Goal: Task Accomplishment & Management: Use online tool/utility

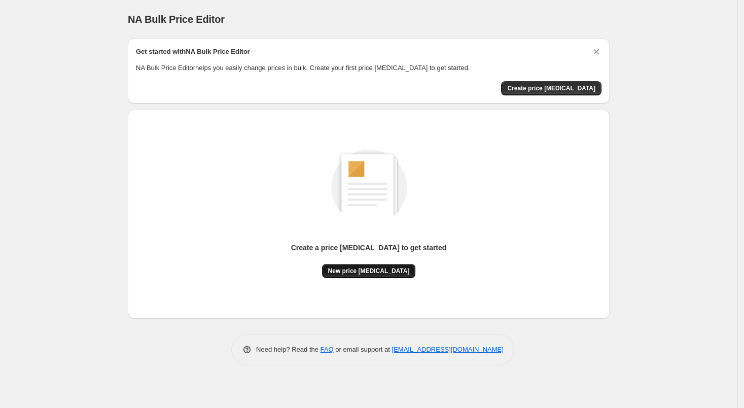
click at [385, 269] on span "New price [MEDICAL_DATA]" at bounding box center [369, 271] width 82 height 8
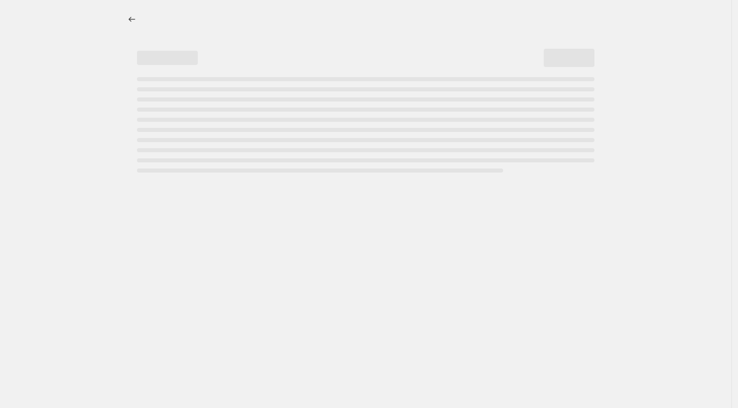
select select "percentage"
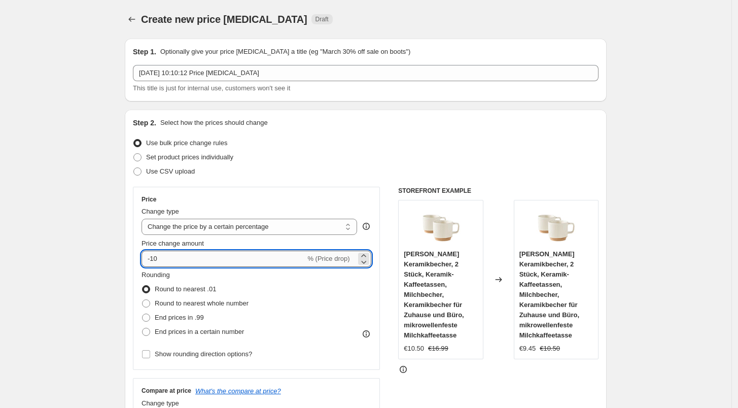
click at [206, 261] on input "-10" at bounding box center [223, 259] width 164 height 16
type input "-1"
type input "-26"
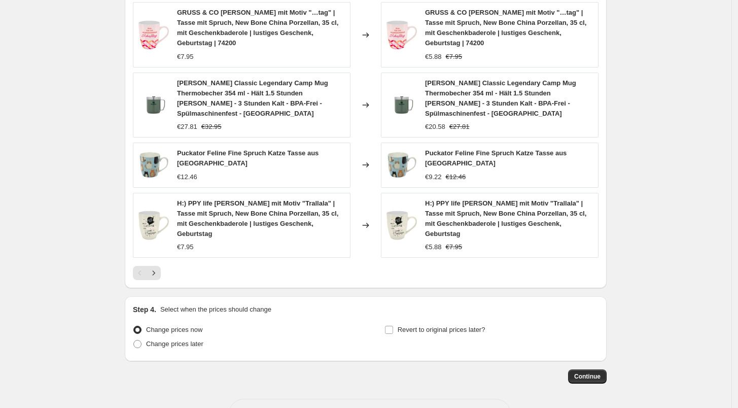
scroll to position [669, 0]
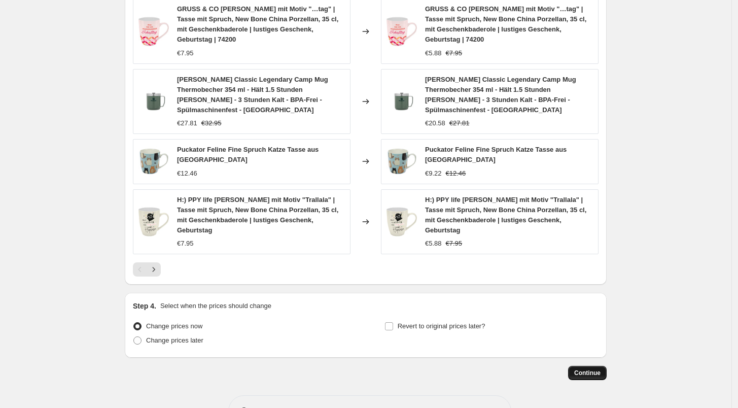
click at [586, 369] on span "Continue" at bounding box center [587, 373] width 26 height 8
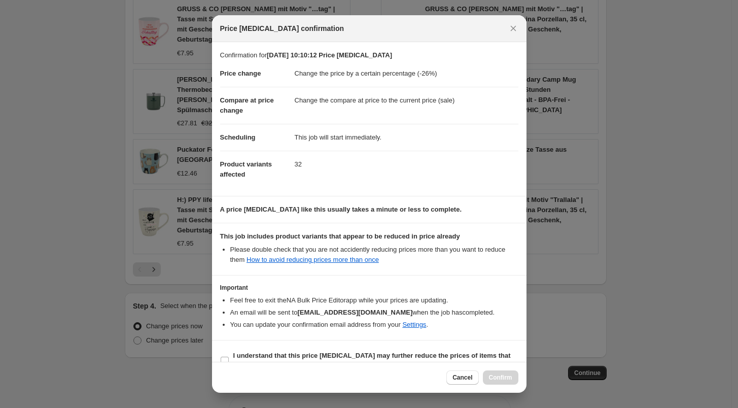
scroll to position [18, 0]
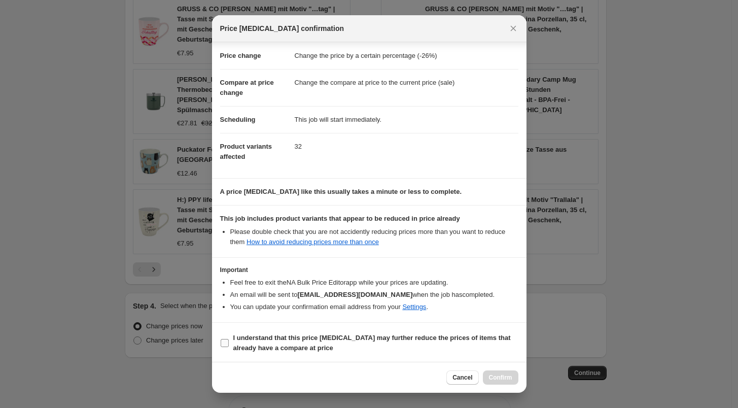
click at [305, 335] on b "I understand that this price change job may further reduce the prices of items …" at bounding box center [371, 343] width 277 height 18
click at [229, 339] on input "I understand that this price change job may further reduce the prices of items …" at bounding box center [225, 343] width 8 height 8
checkbox input "true"
click at [513, 377] on button "Confirm" at bounding box center [500, 377] width 35 height 14
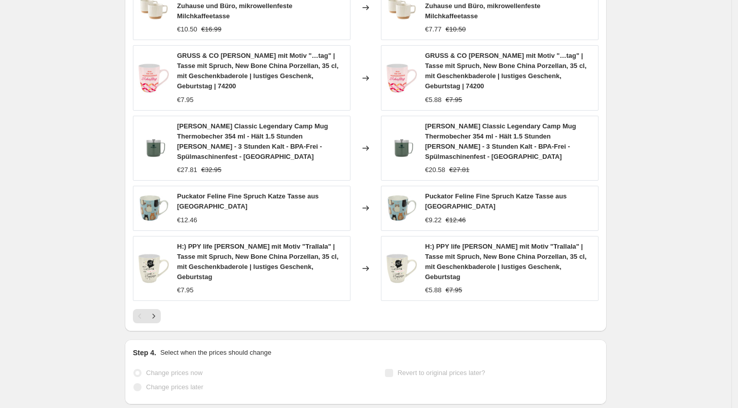
scroll to position [696, 0]
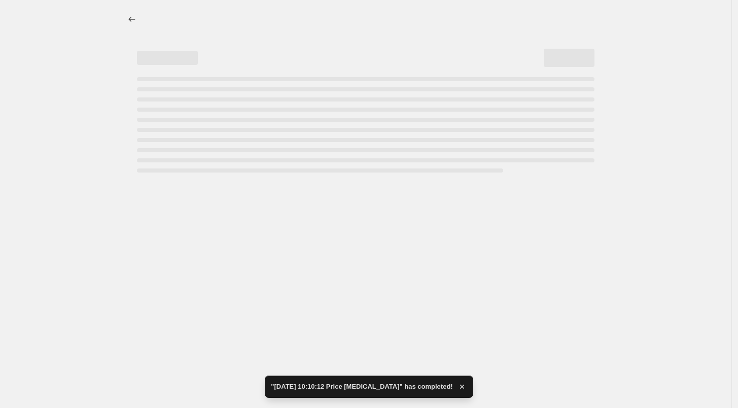
select select "percentage"
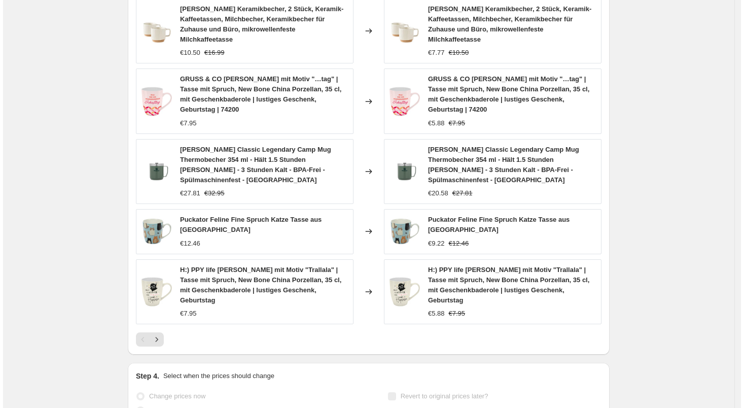
scroll to position [0, 0]
